Goal: Entertainment & Leisure: Browse casually

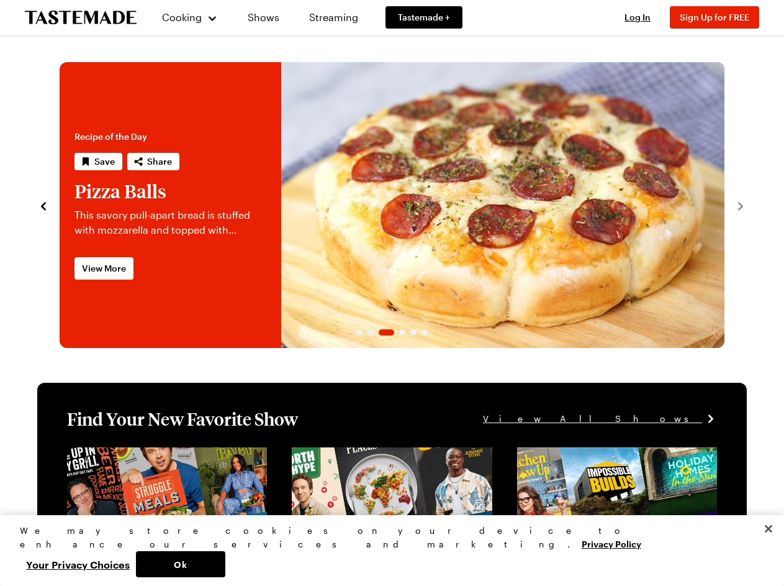
click at [184, 17] on span "Cooking" at bounding box center [182, 17] width 40 height 12
click at [643, 17] on span "Log In" at bounding box center [638, 17] width 26 height 11
click at [720, 17] on span "Sign Up for FREE" at bounding box center [715, 17] width 70 height 11
click at [43, 205] on icon "navigate to previous item" at bounding box center [43, 206] width 5 height 8
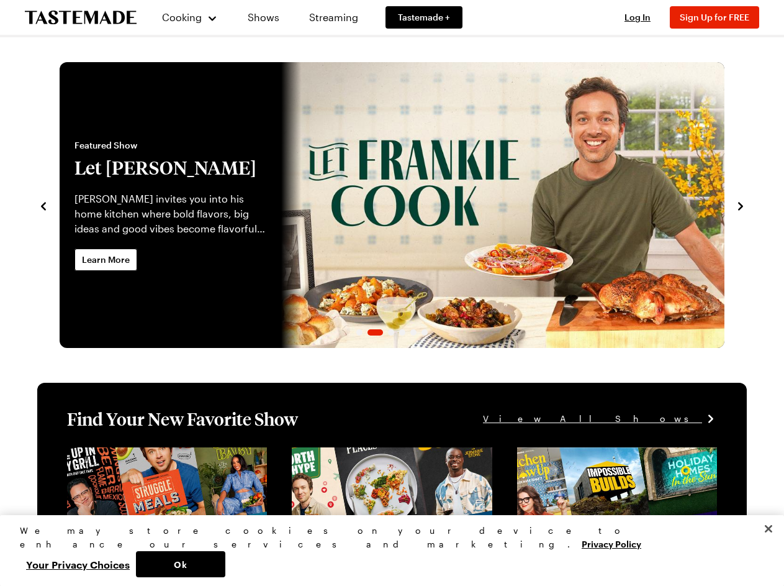
click at [98, 161] on h2 "Let [PERSON_NAME]" at bounding box center [171, 167] width 192 height 22
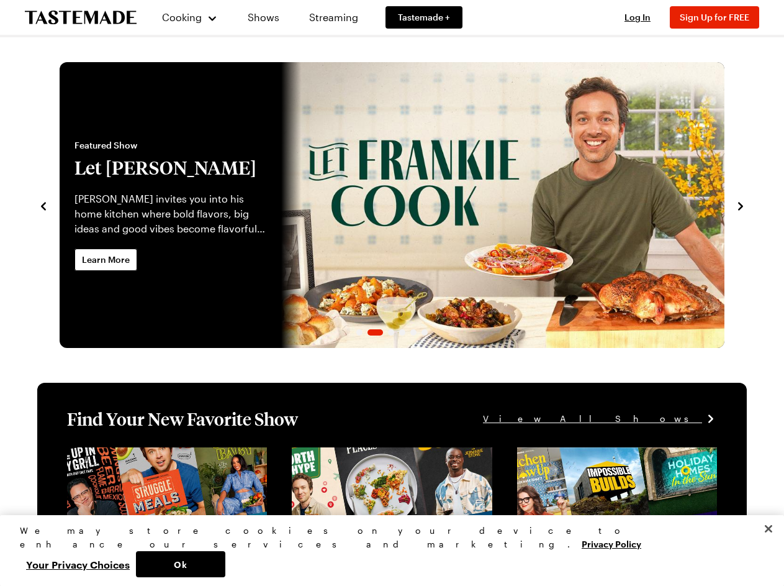
click at [152, 161] on h2 "Let [PERSON_NAME]" at bounding box center [171, 167] width 192 height 22
